Goal: Transaction & Acquisition: Purchase product/service

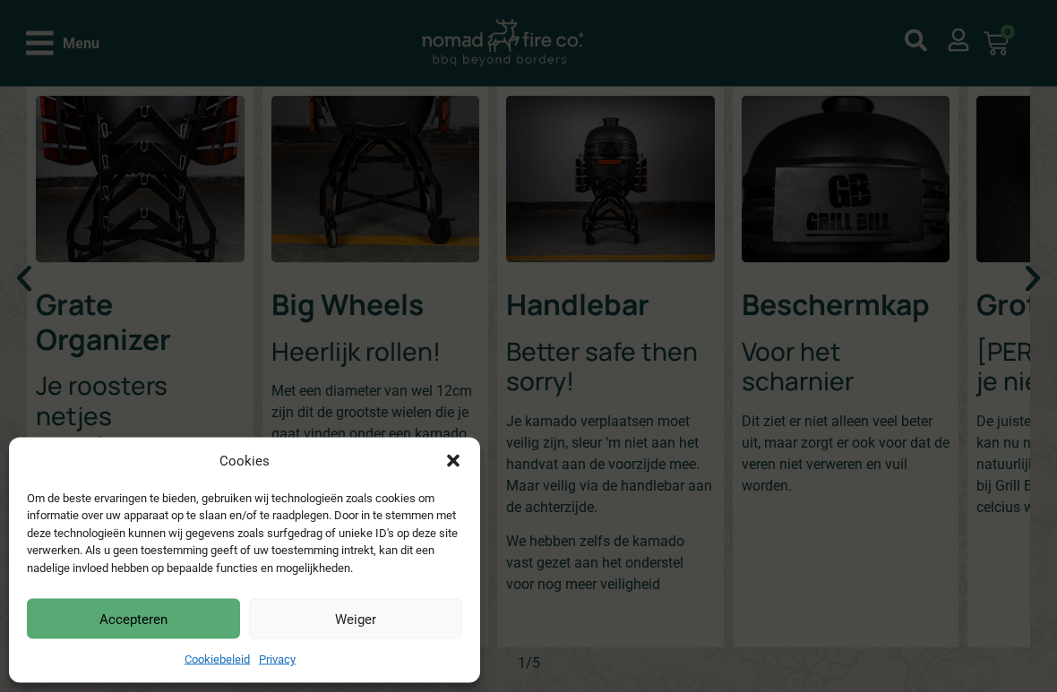
click at [454, 455] on icon "Dialog sluiten" at bounding box center [453, 461] width 13 height 13
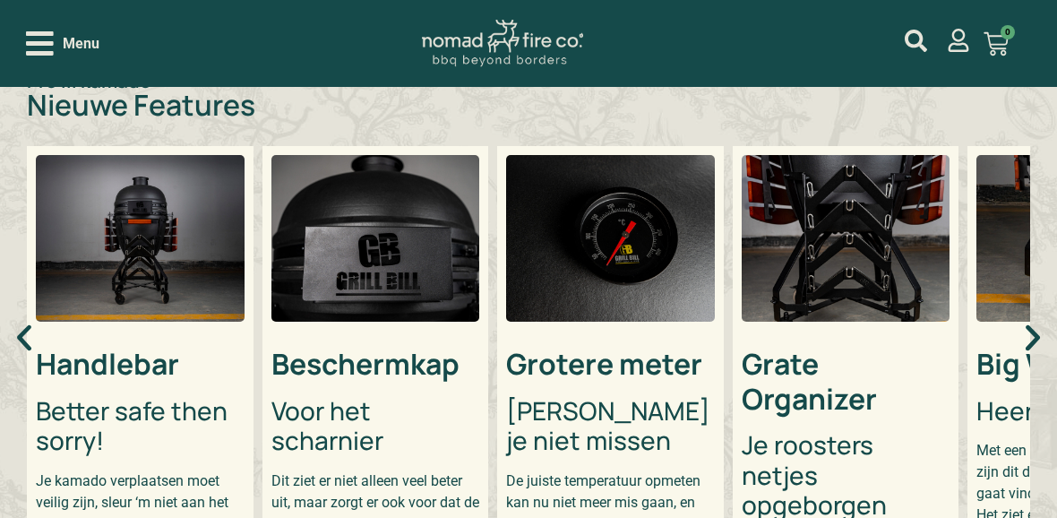
scroll to position [641, 0]
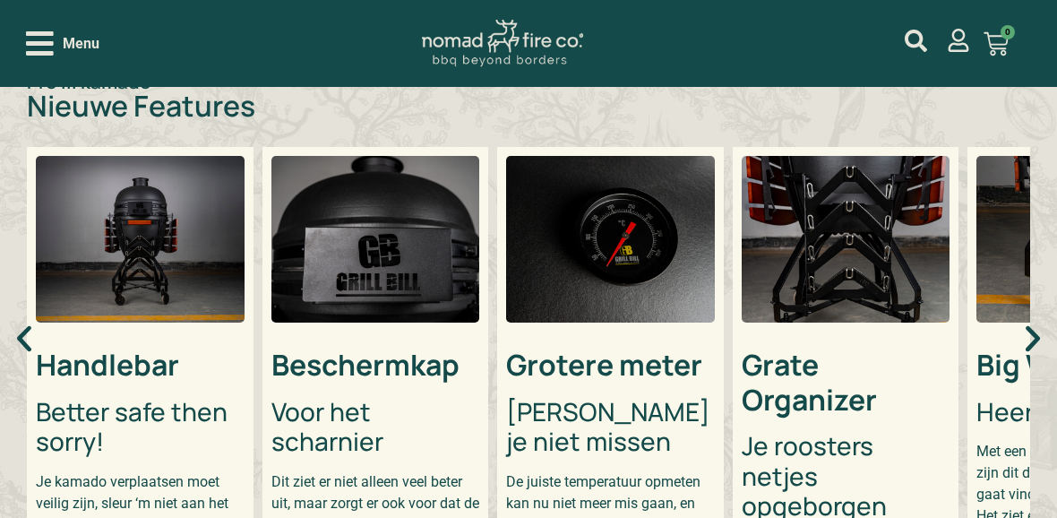
click at [670, 287] on img "5 / 5" at bounding box center [610, 239] width 209 height 167
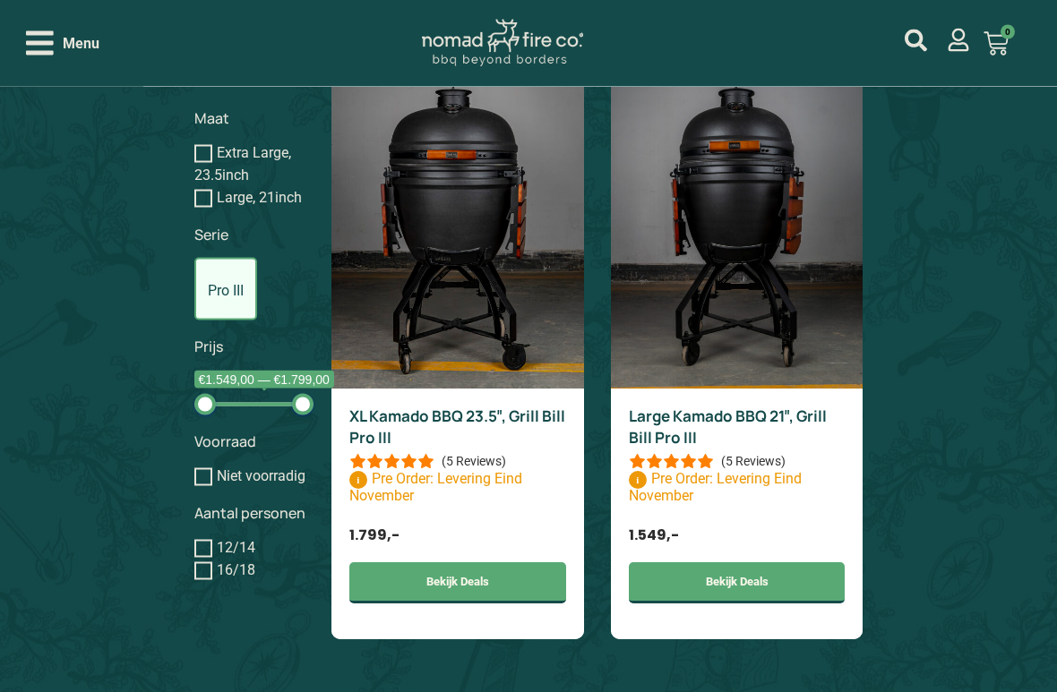
scroll to position [1520, 0]
click at [390, 243] on img at bounding box center [457, 229] width 253 height 319
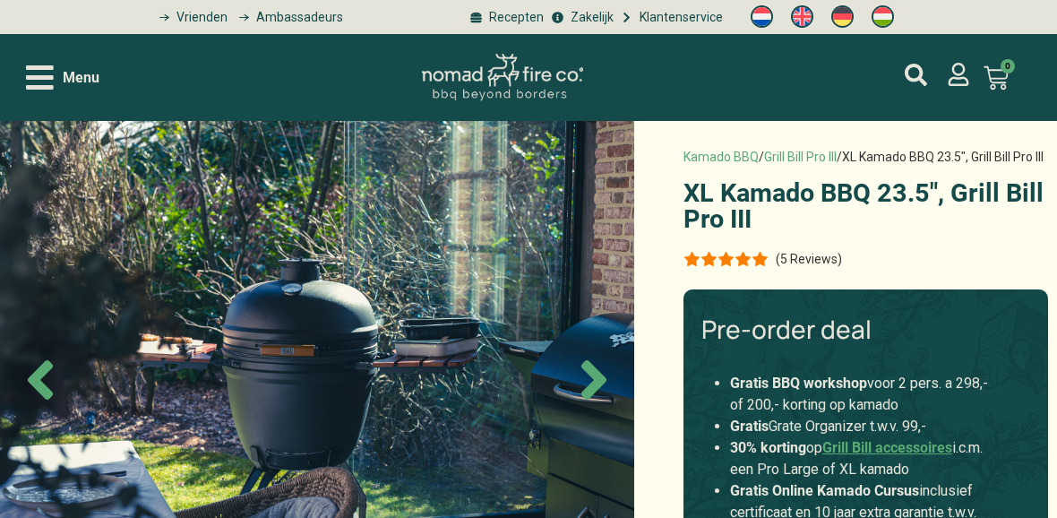
click at [41, 373] on icon "Previous slide" at bounding box center [40, 379] width 25 height 39
click at [596, 381] on icon "Next slide" at bounding box center [593, 379] width 25 height 39
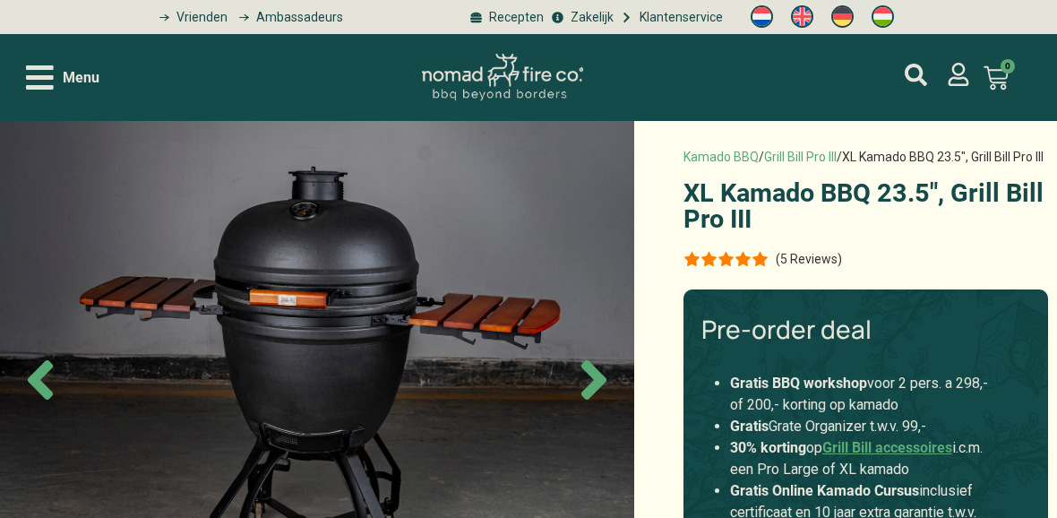
click at [591, 387] on icon "Next slide" at bounding box center [593, 379] width 25 height 39
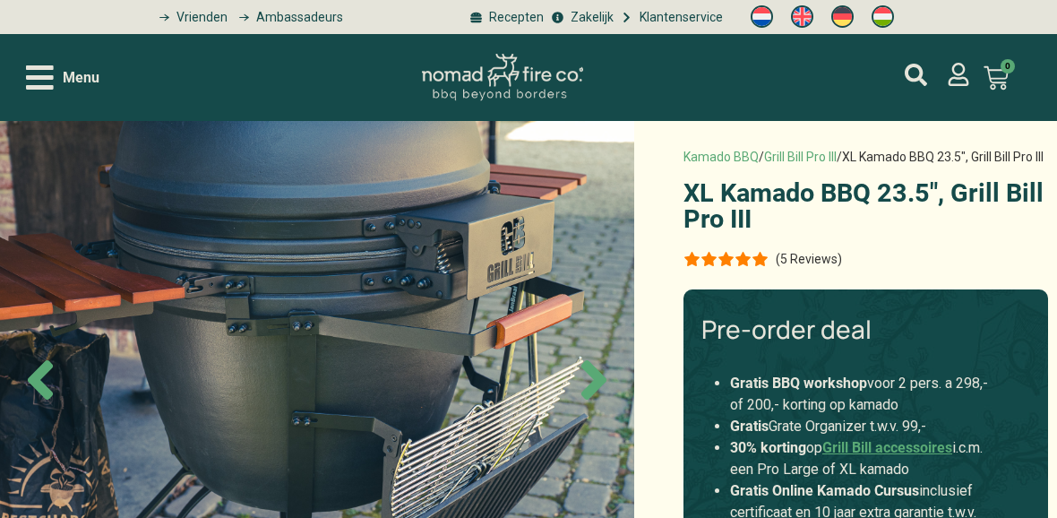
click at [586, 379] on icon "Next slide" at bounding box center [593, 379] width 63 height 63
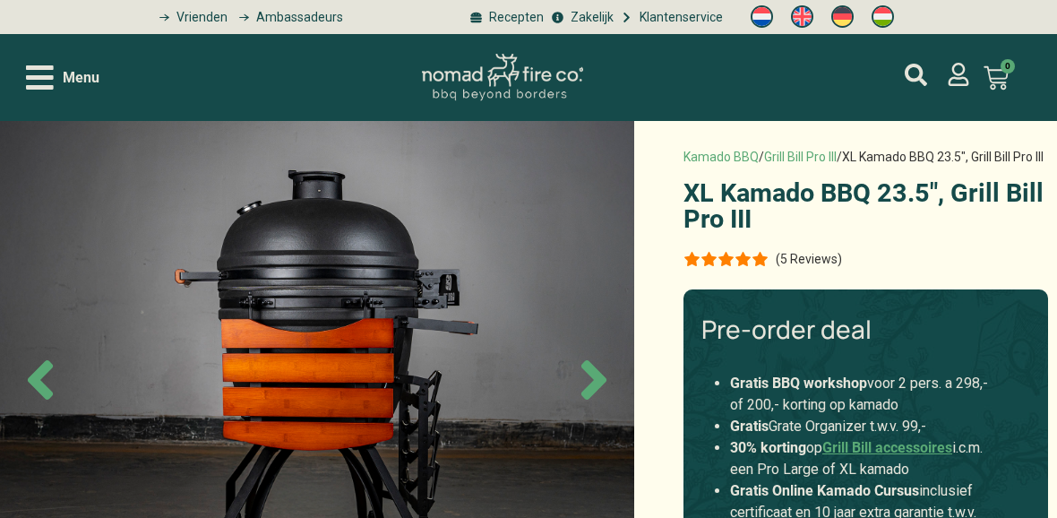
click at [579, 377] on icon "Next slide" at bounding box center [593, 379] width 63 height 63
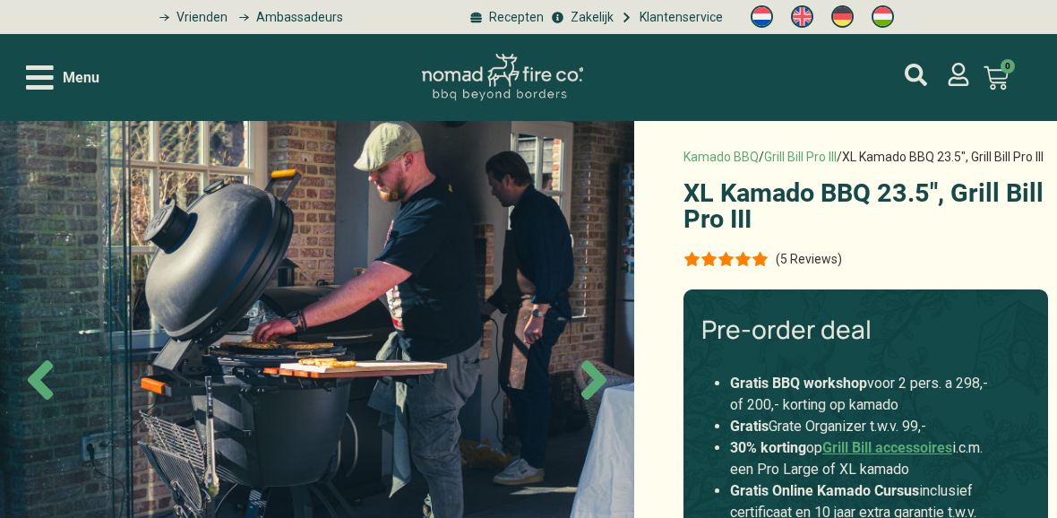
click at [585, 375] on icon "Next slide" at bounding box center [593, 379] width 63 height 63
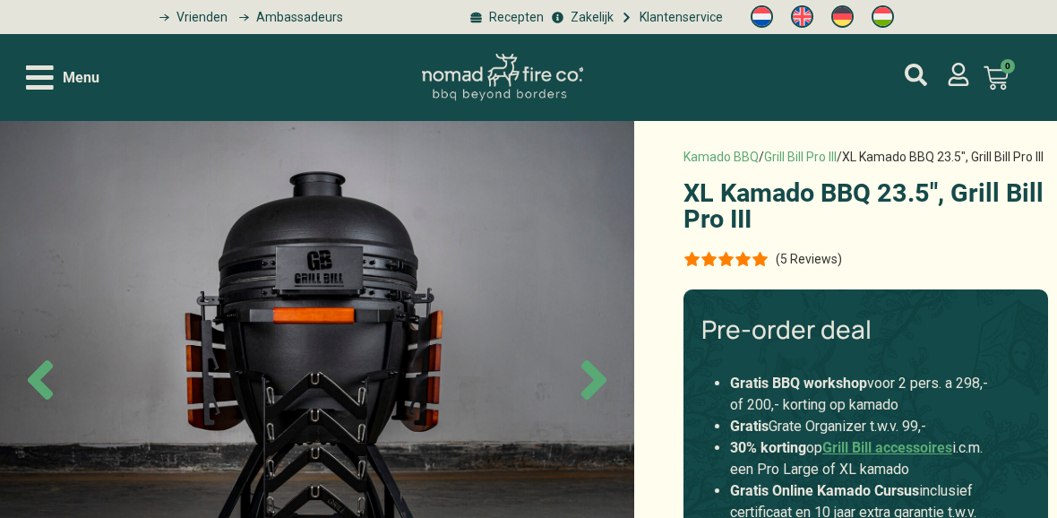
click at [582, 373] on icon "Next slide" at bounding box center [593, 379] width 63 height 63
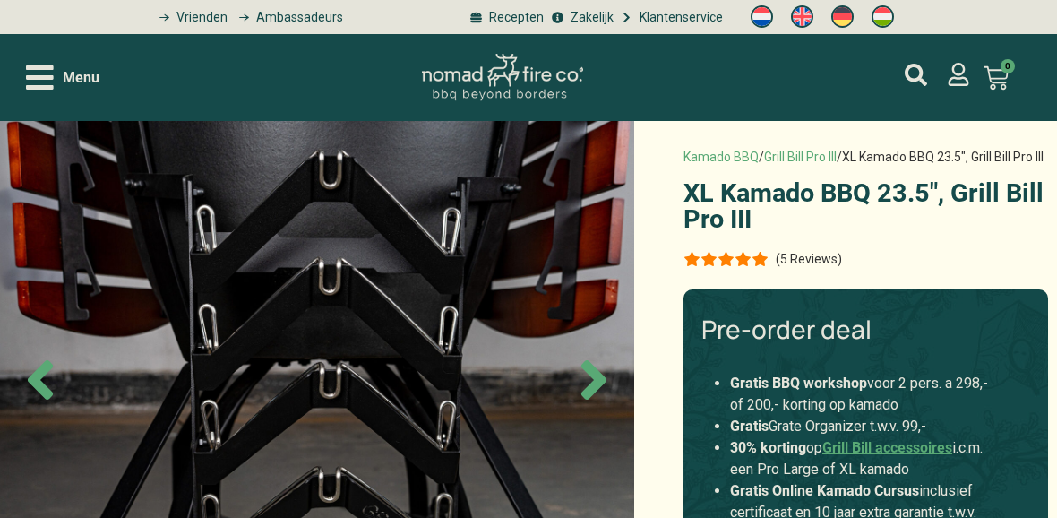
click at [586, 369] on icon "Next slide" at bounding box center [593, 379] width 25 height 39
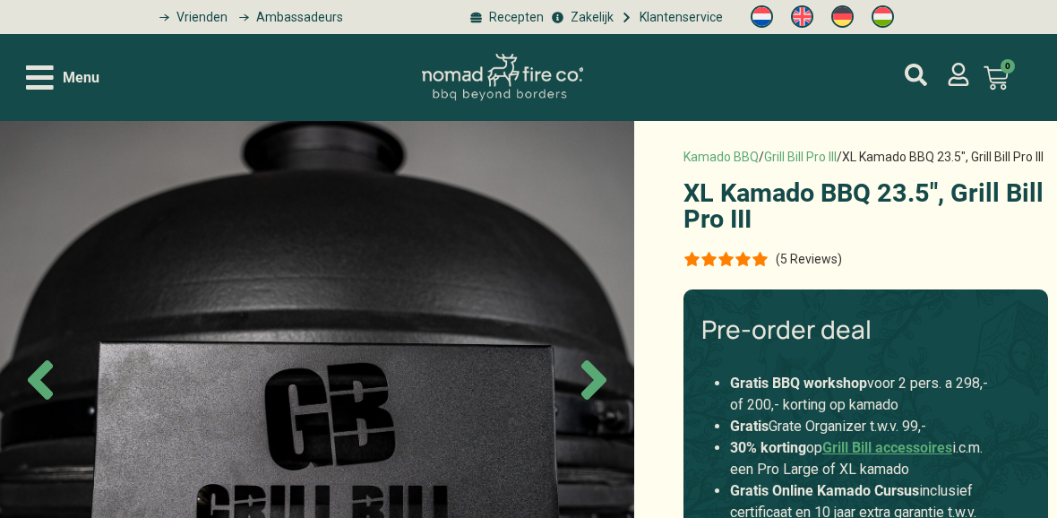
click at [583, 381] on icon "Next slide" at bounding box center [593, 379] width 63 height 63
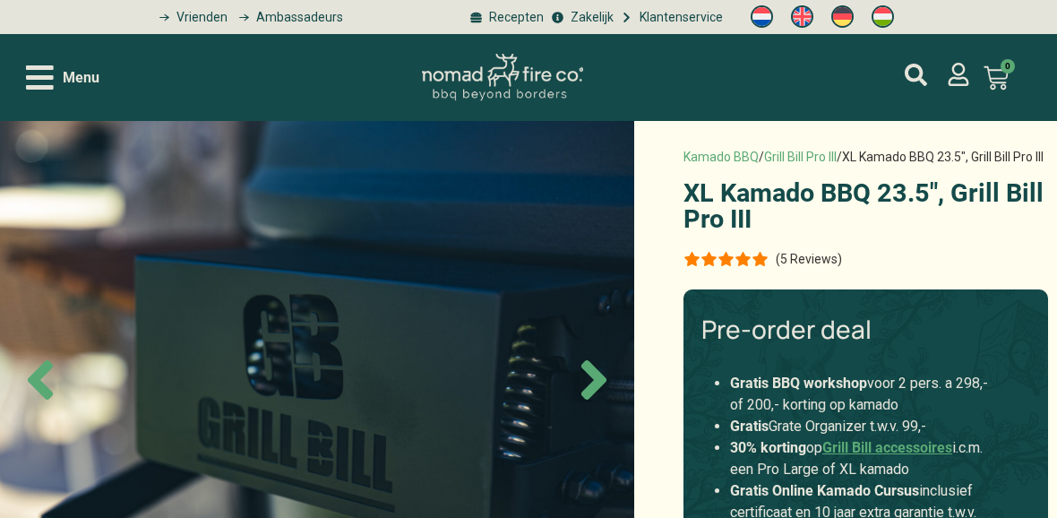
click at [583, 378] on icon "Next slide" at bounding box center [593, 379] width 63 height 63
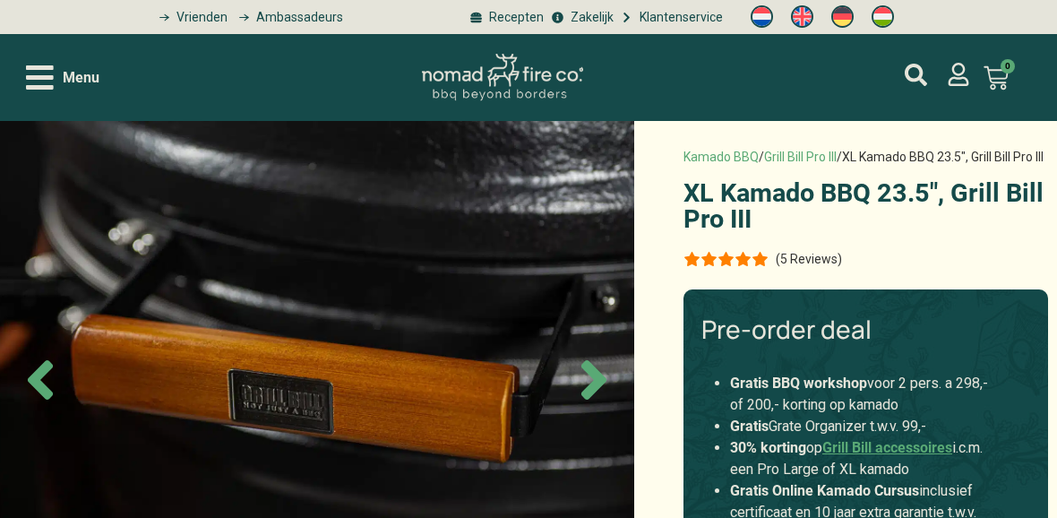
click at [584, 383] on icon "Next slide" at bounding box center [593, 379] width 63 height 63
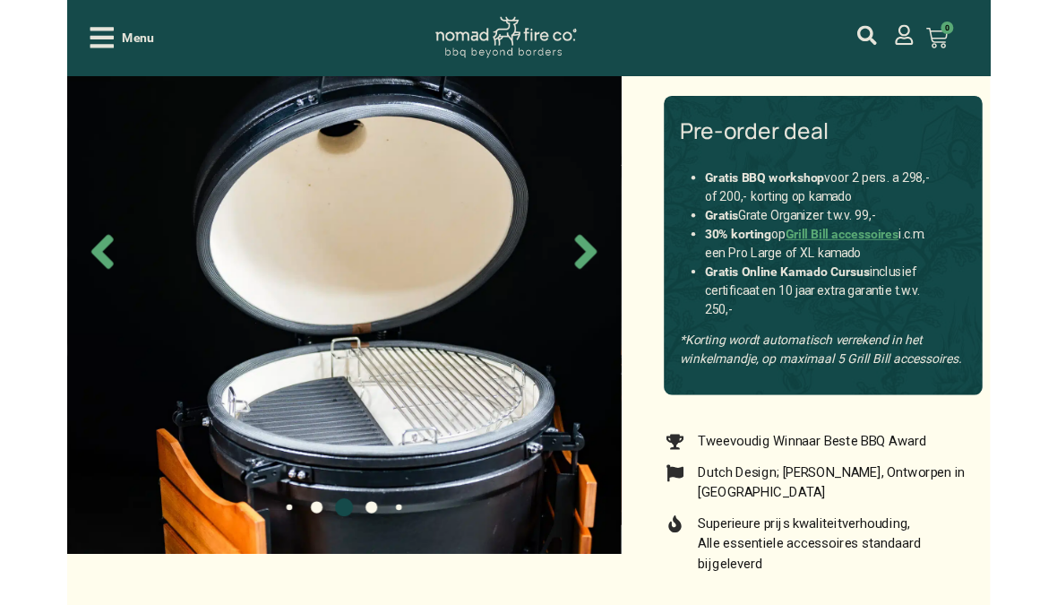
scroll to position [180, 0]
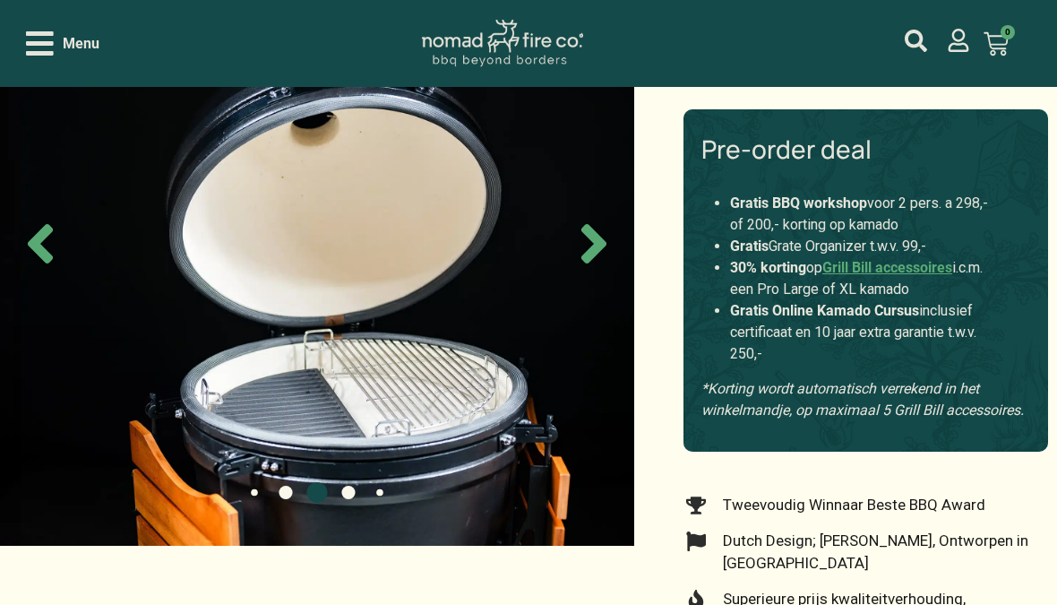
click at [592, 247] on icon "Next slide" at bounding box center [593, 243] width 25 height 39
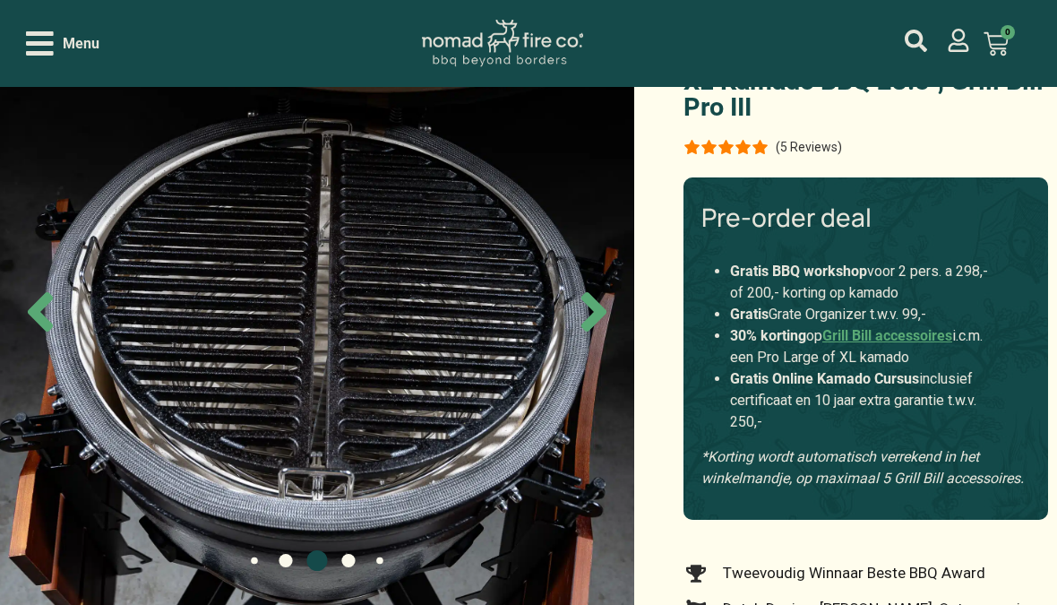
scroll to position [111, 0]
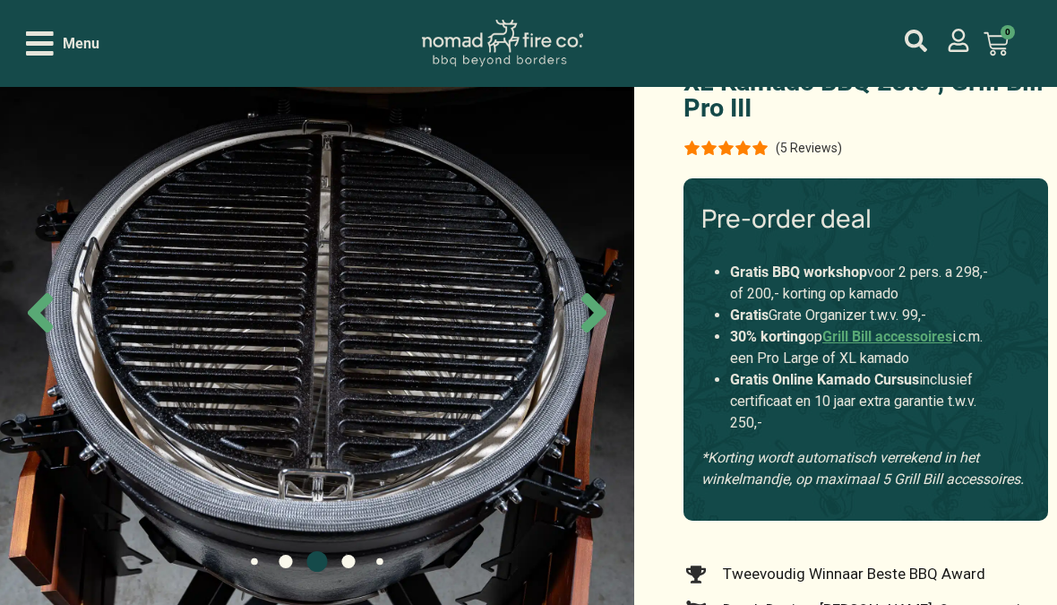
click at [597, 313] on icon "Next slide" at bounding box center [593, 312] width 25 height 39
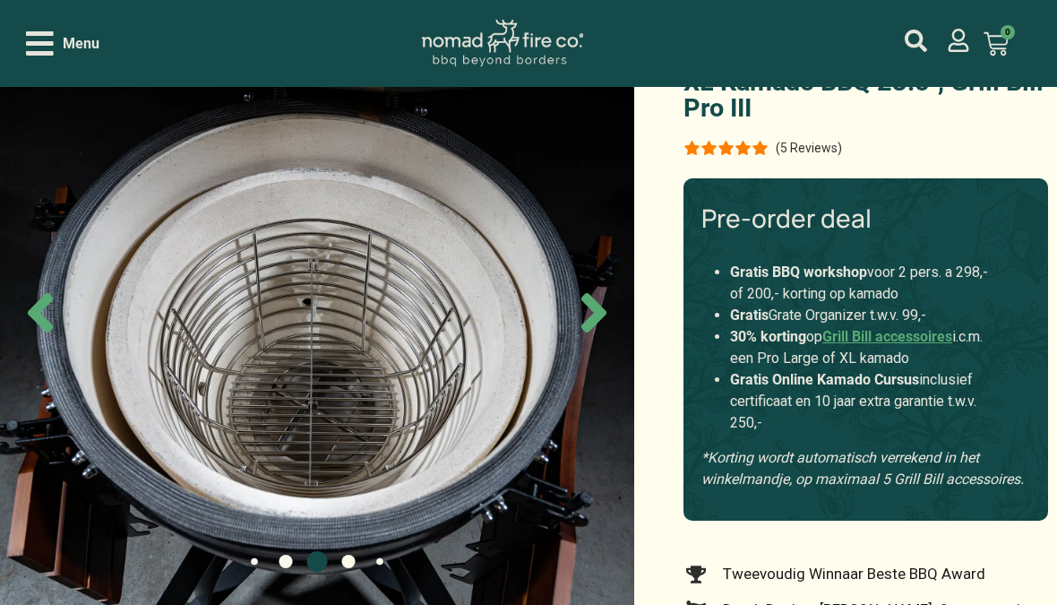
click at [591, 311] on icon "Next slide" at bounding box center [593, 312] width 63 height 63
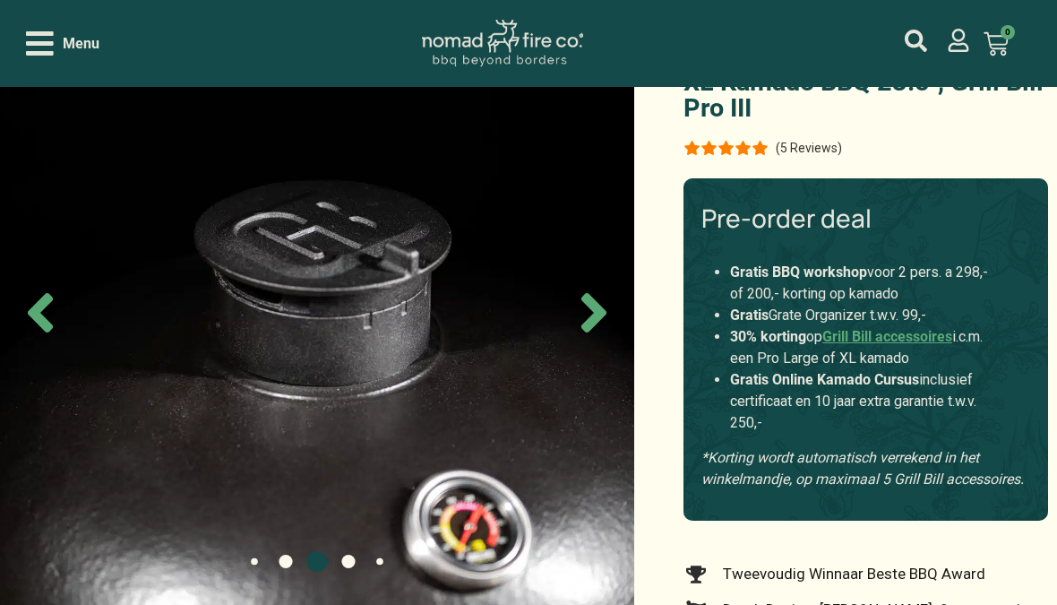
click at [602, 313] on icon "Next slide" at bounding box center [593, 312] width 25 height 39
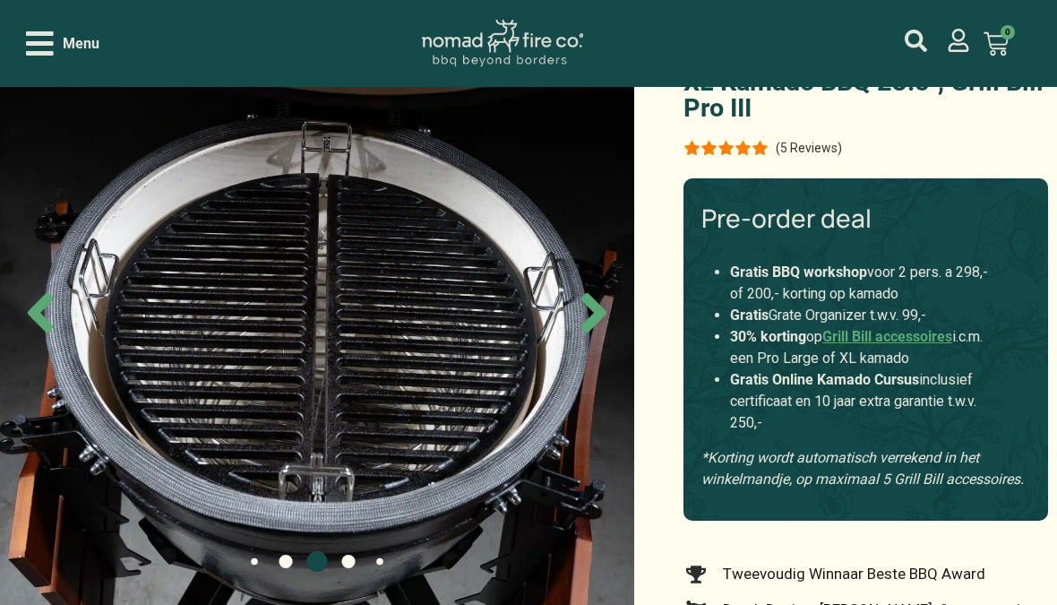
click at [596, 313] on icon "Next slide" at bounding box center [593, 312] width 25 height 39
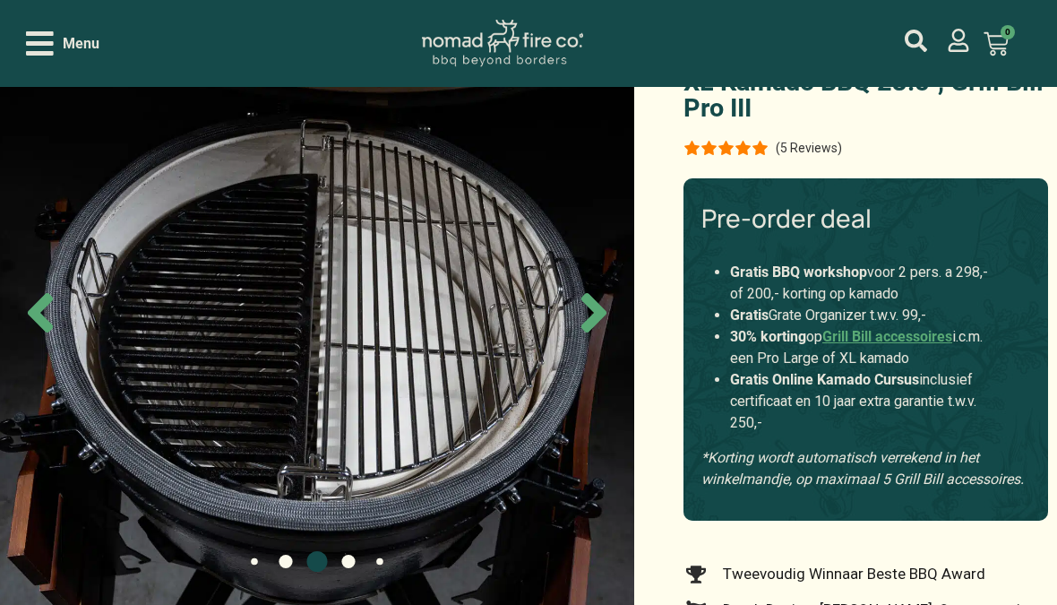
click at [596, 321] on icon "Next slide" at bounding box center [593, 312] width 25 height 39
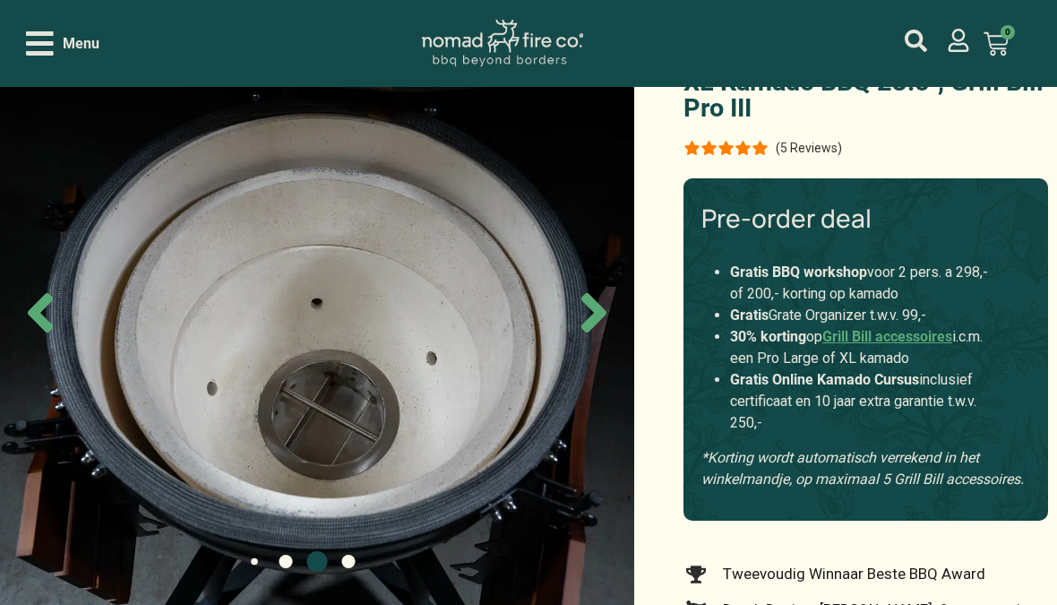
click at [588, 325] on icon "Next slide" at bounding box center [593, 312] width 25 height 39
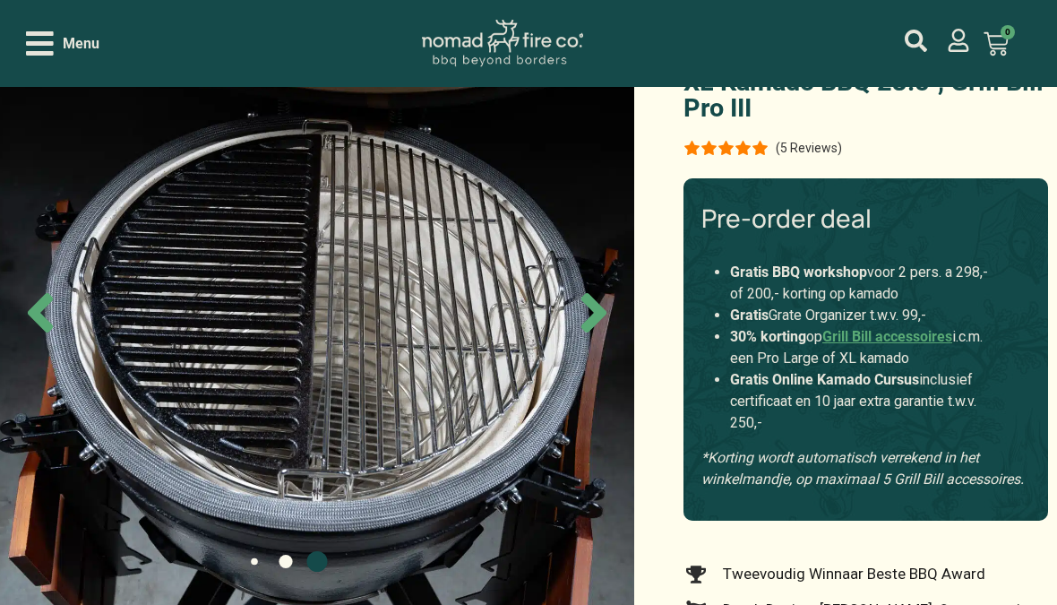
click at [595, 325] on icon "Next slide" at bounding box center [593, 312] width 25 height 39
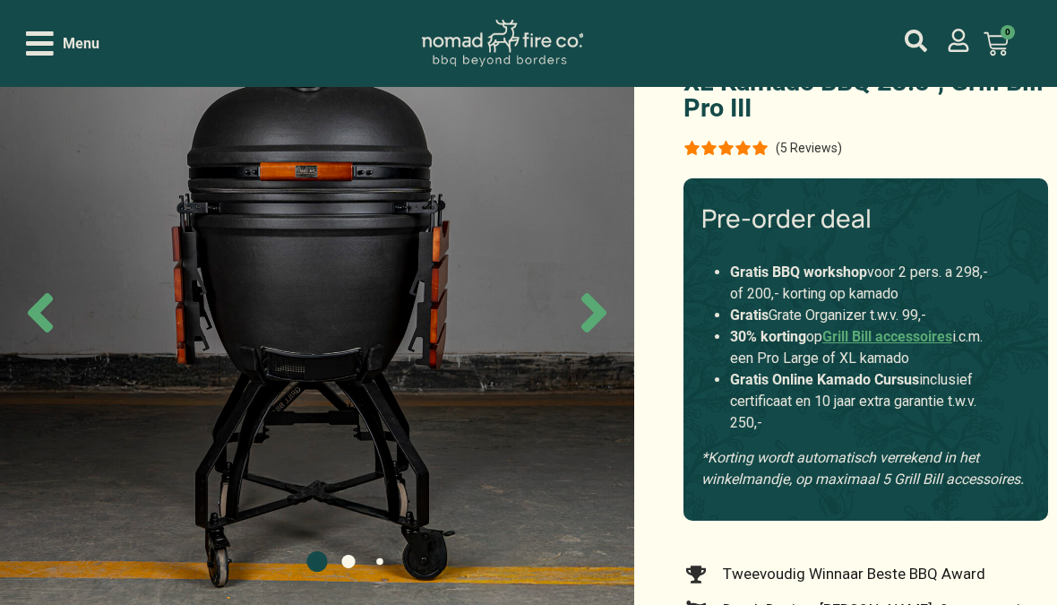
click at [594, 321] on icon "Next slide" at bounding box center [593, 312] width 25 height 39
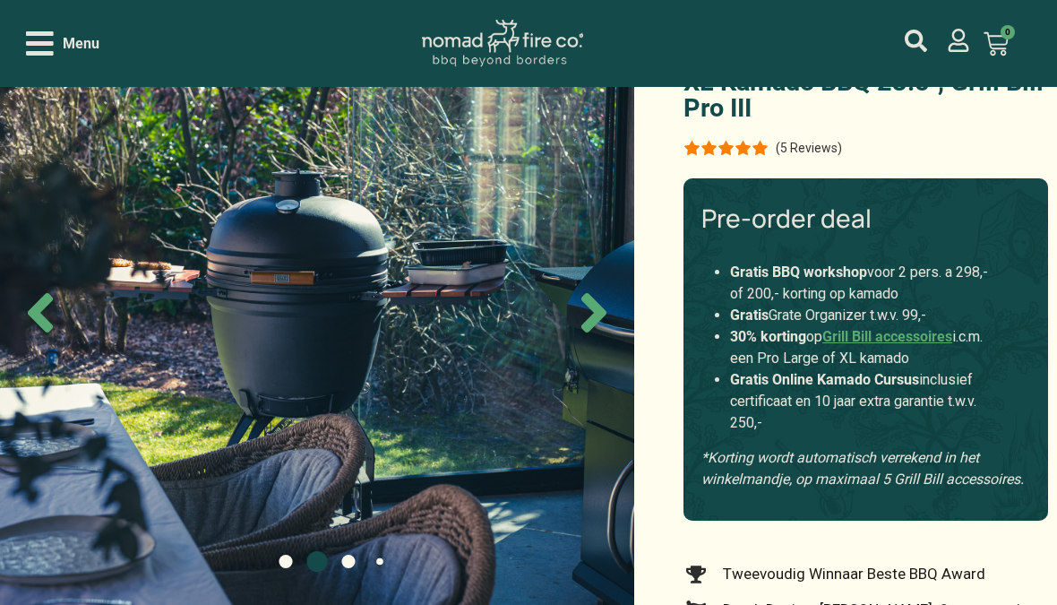
click at [605, 313] on icon "Next slide" at bounding box center [593, 312] width 25 height 39
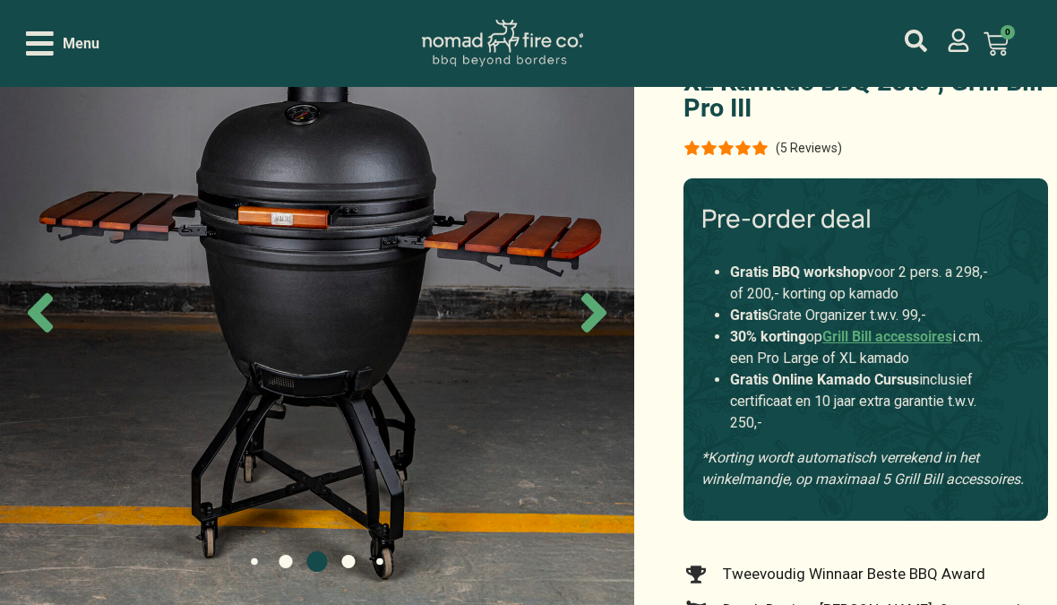
click at [593, 314] on icon "Next slide" at bounding box center [593, 312] width 25 height 39
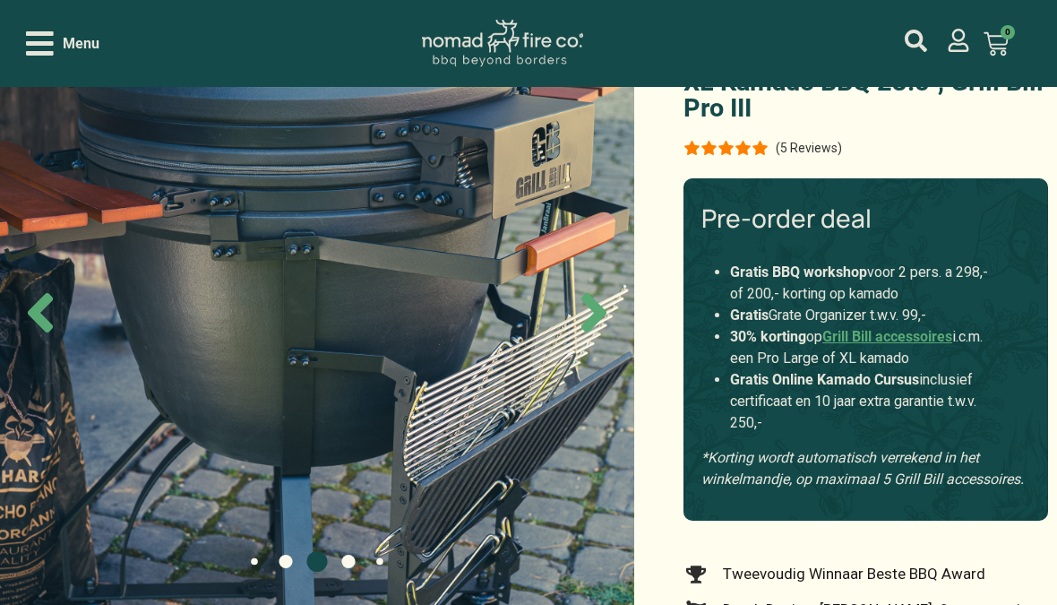
click at [590, 314] on icon "Next slide" at bounding box center [593, 312] width 63 height 63
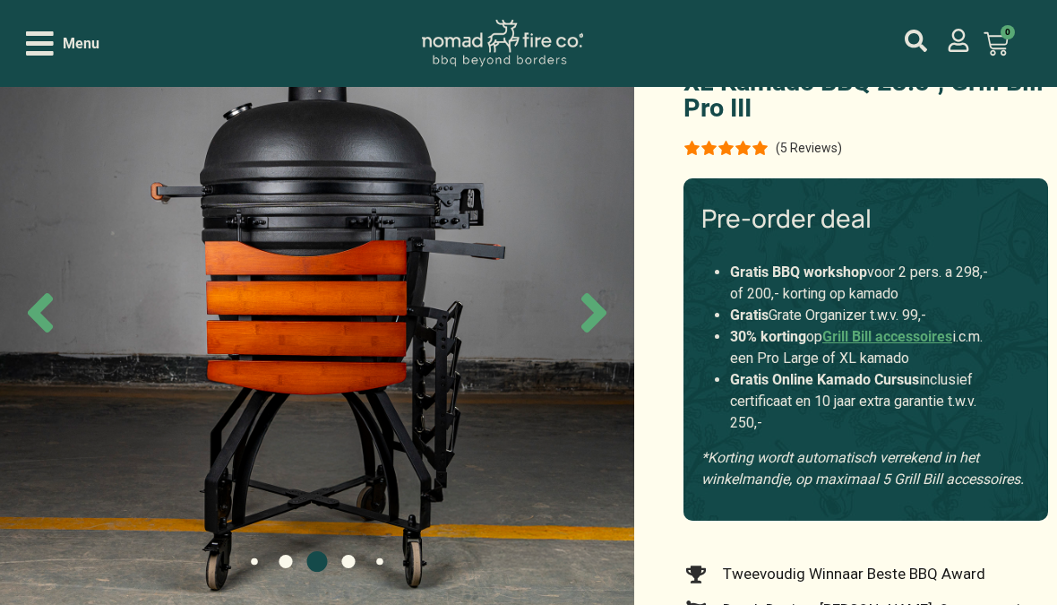
click at [585, 328] on icon "Next slide" at bounding box center [593, 312] width 25 height 39
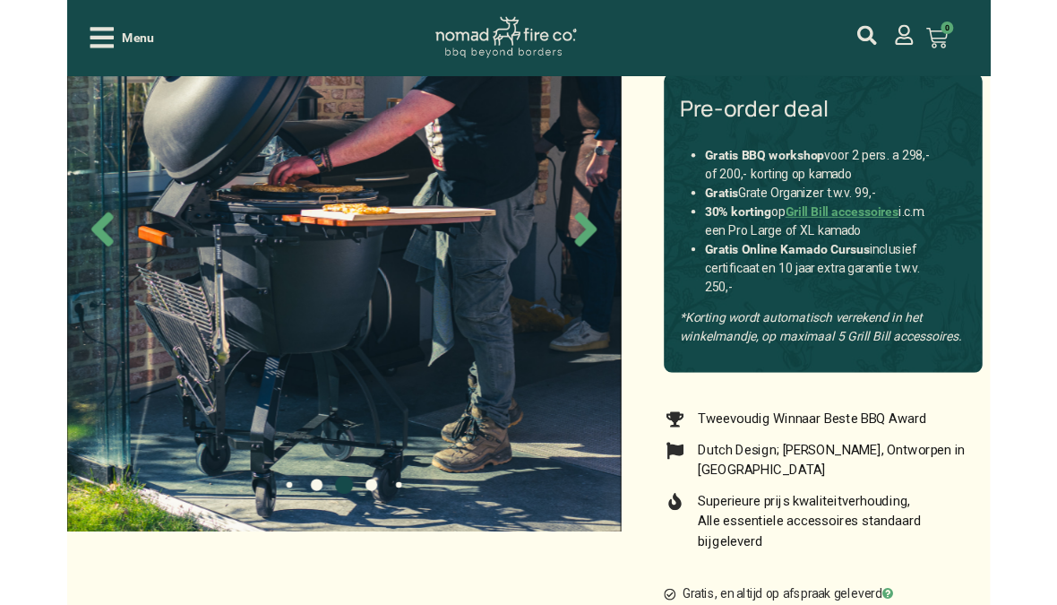
scroll to position [0, 0]
